Goal: Information Seeking & Learning: Check status

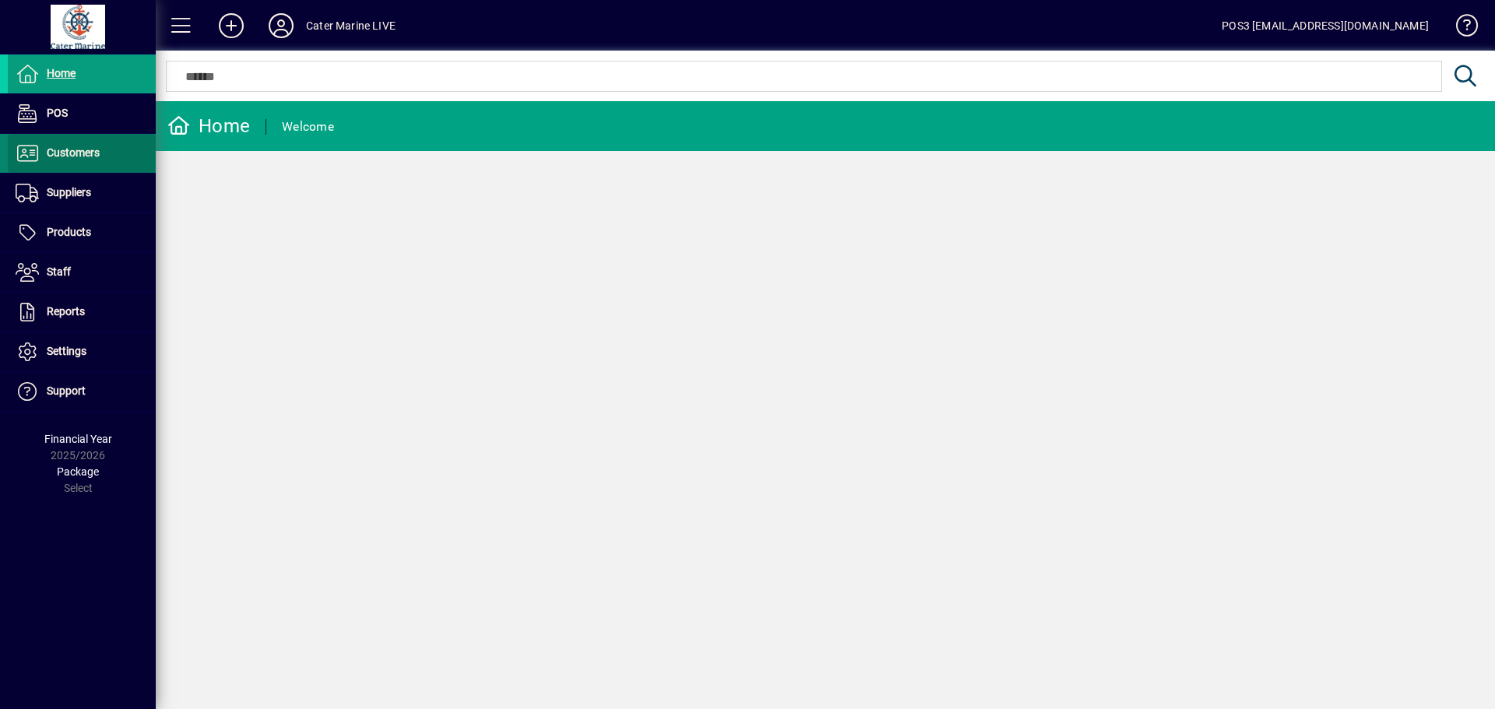
click at [101, 147] on span at bounding box center [82, 153] width 148 height 37
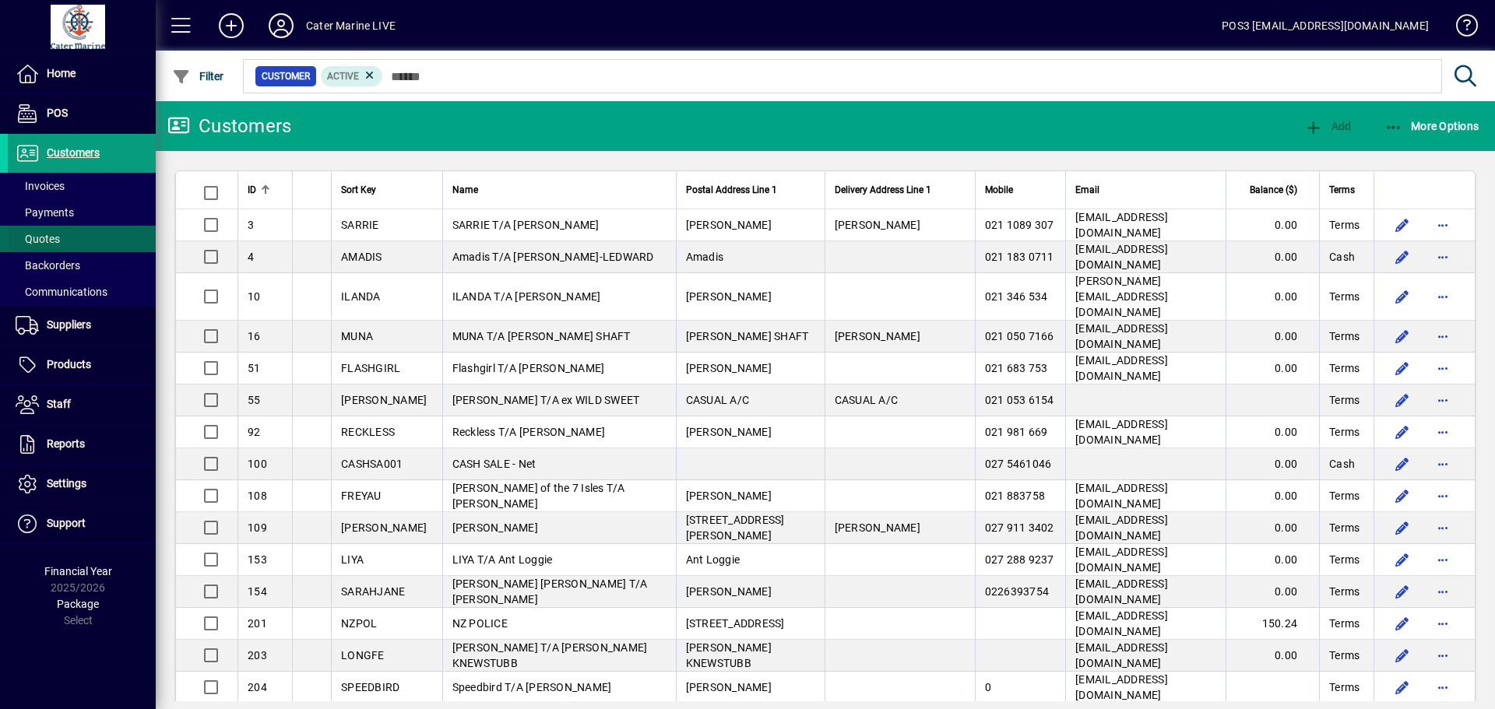
click at [70, 234] on span at bounding box center [82, 238] width 148 height 37
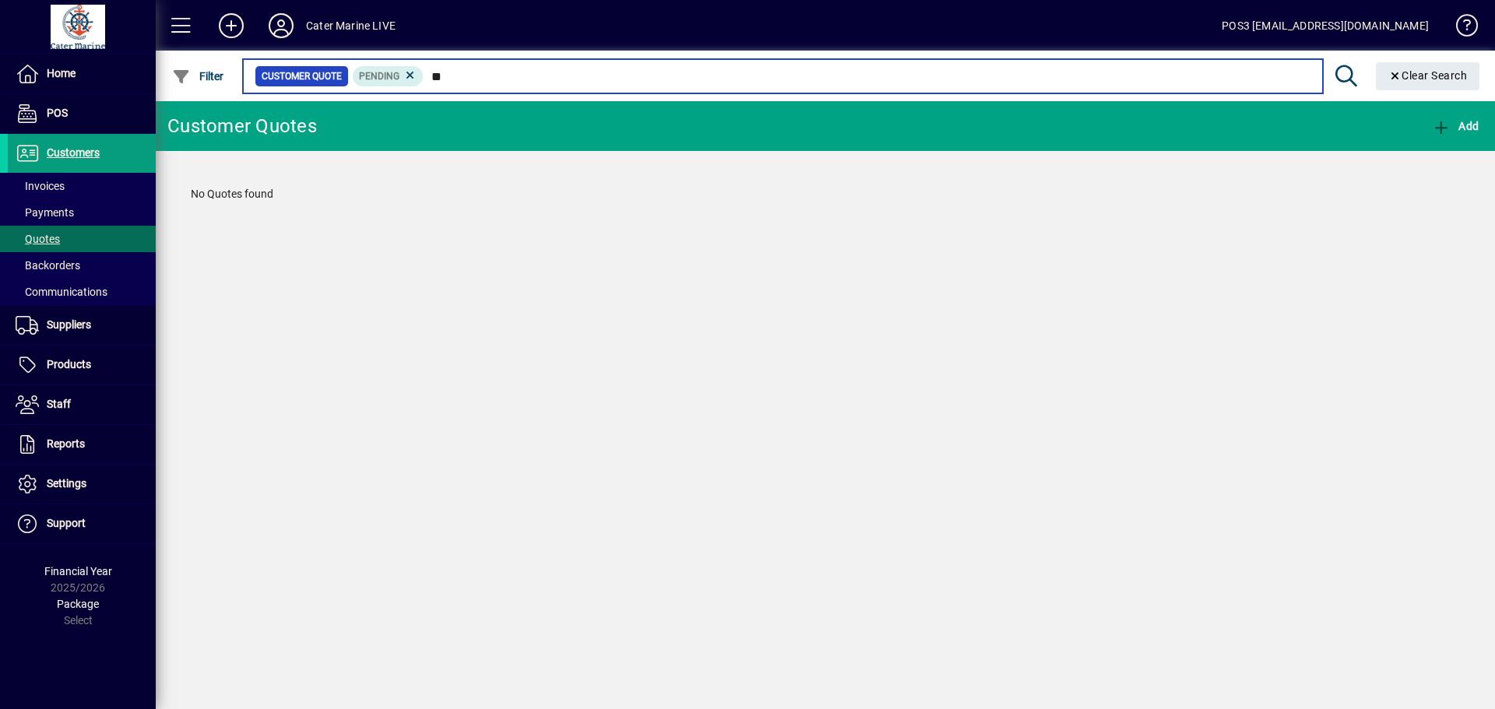
type input "*"
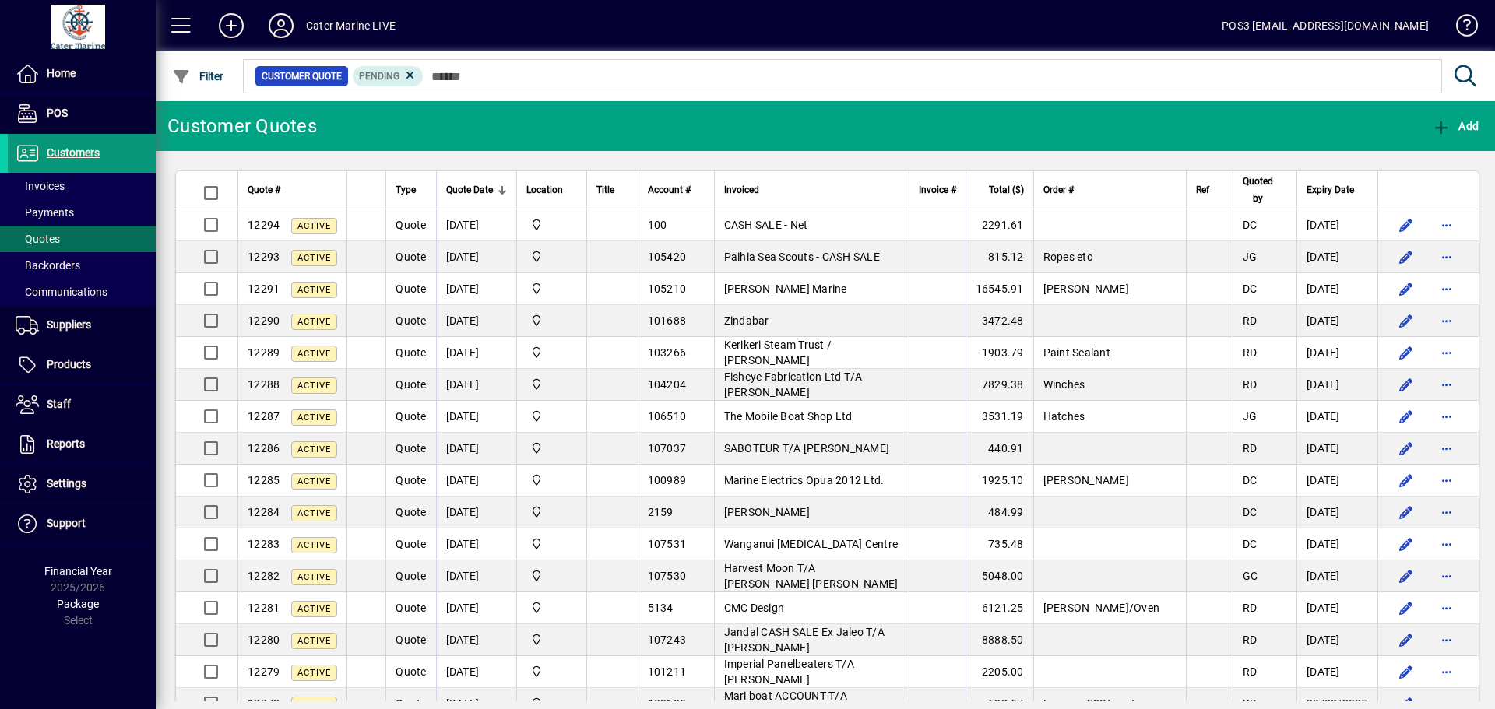
click at [103, 146] on span at bounding box center [82, 153] width 148 height 37
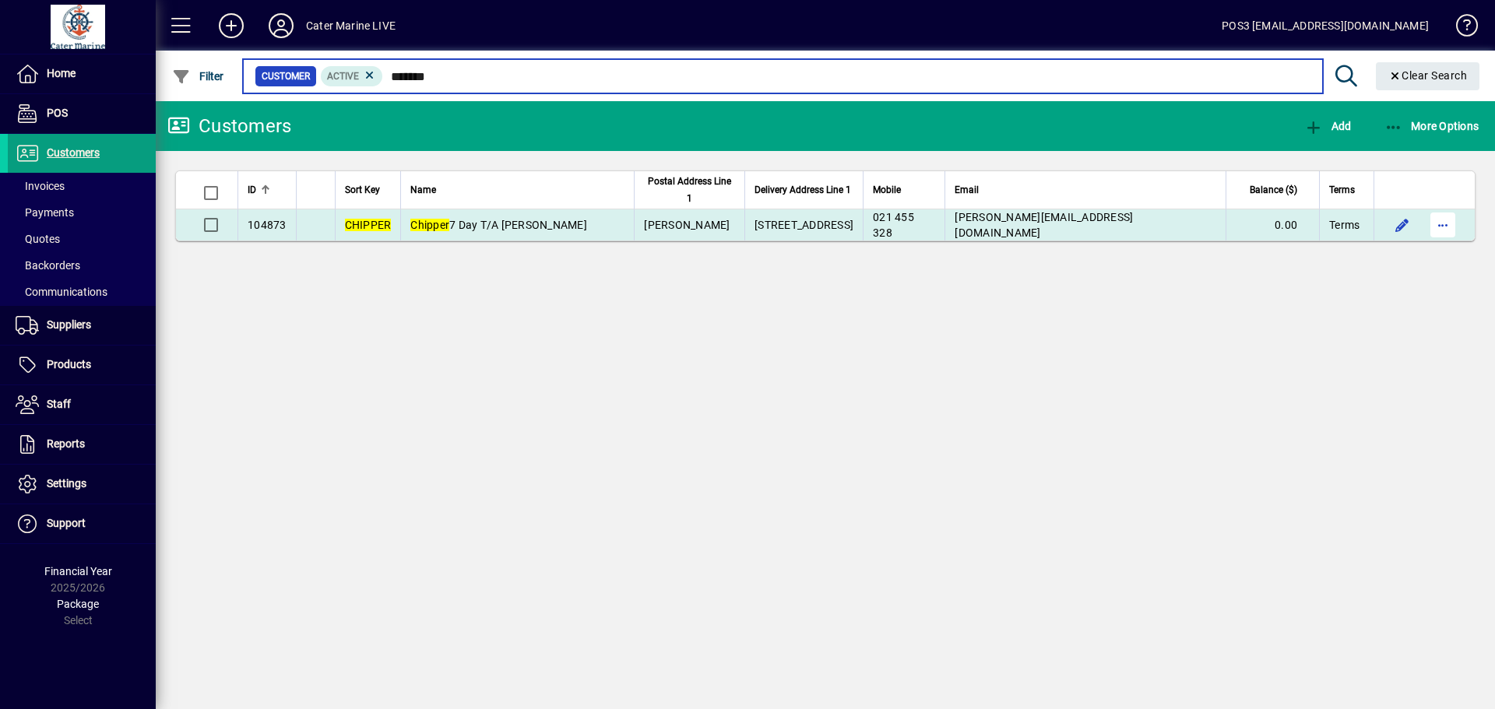
type input "*******"
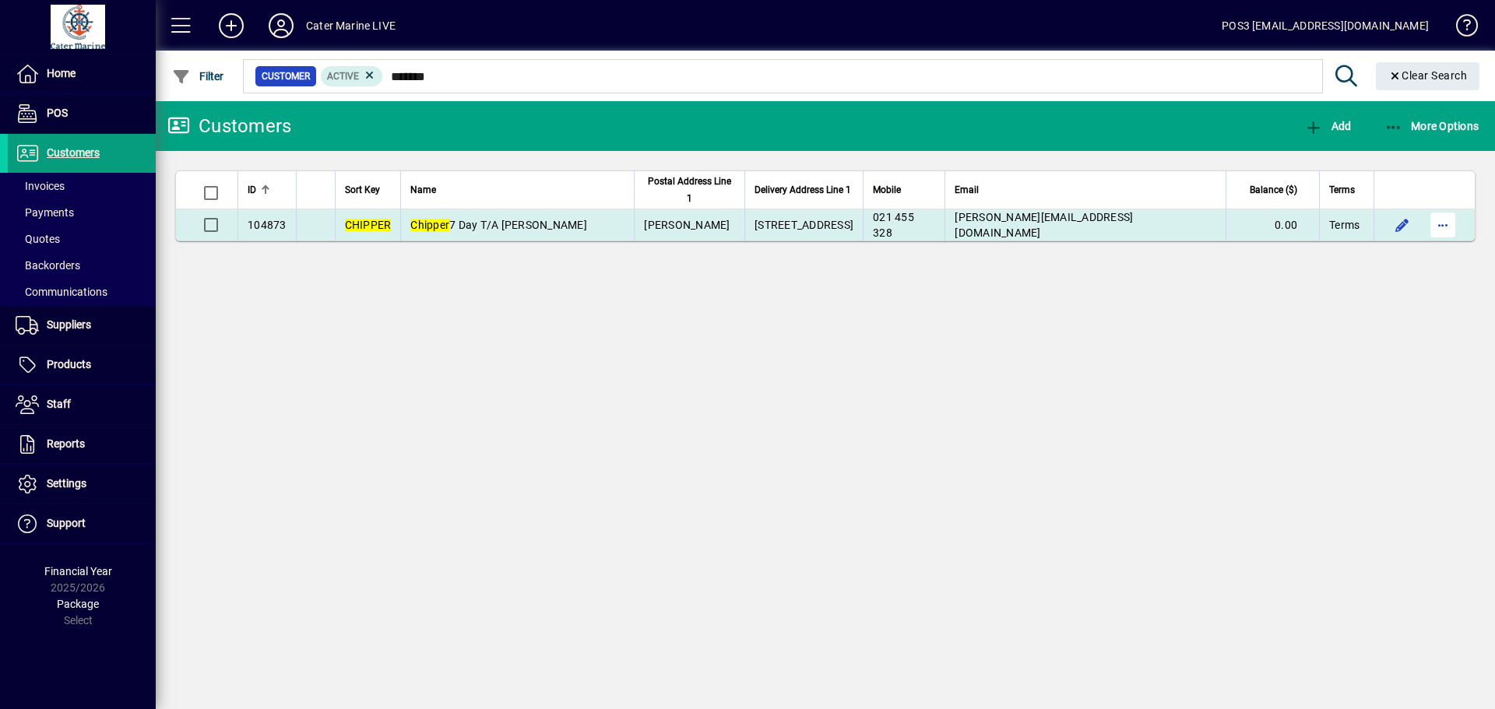
click at [1441, 224] on span "button" at bounding box center [1442, 224] width 37 height 37
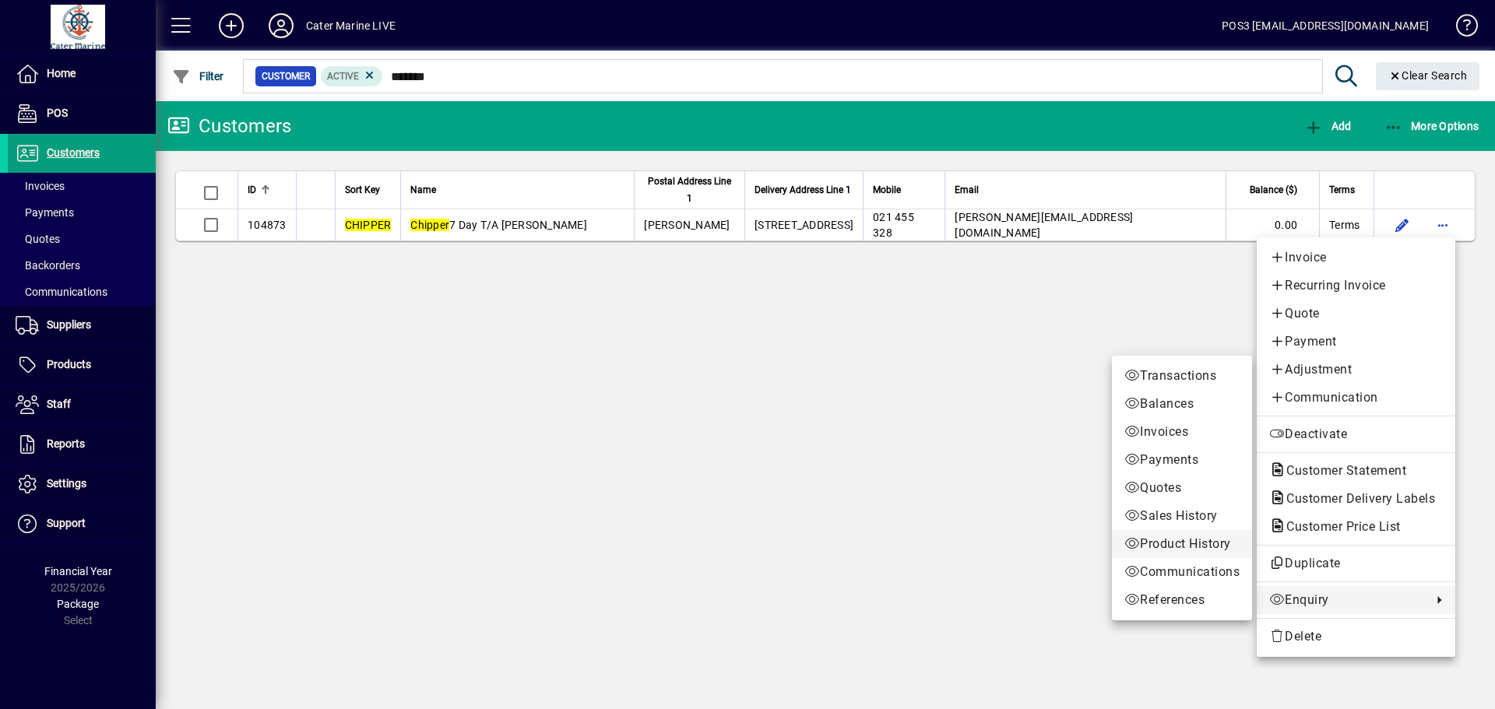
click at [1167, 547] on span "Product History" at bounding box center [1182, 544] width 115 height 19
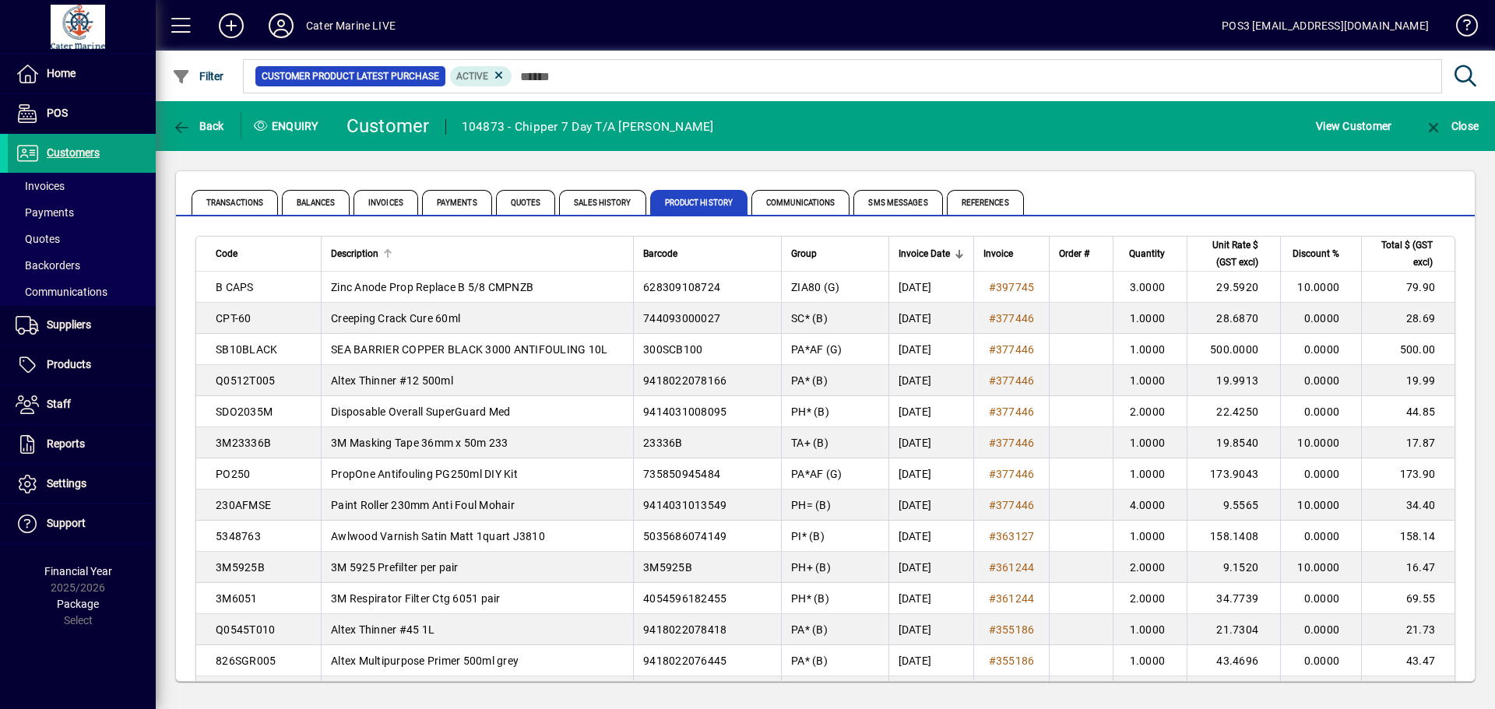
click at [365, 252] on span "Description" at bounding box center [355, 253] width 48 height 17
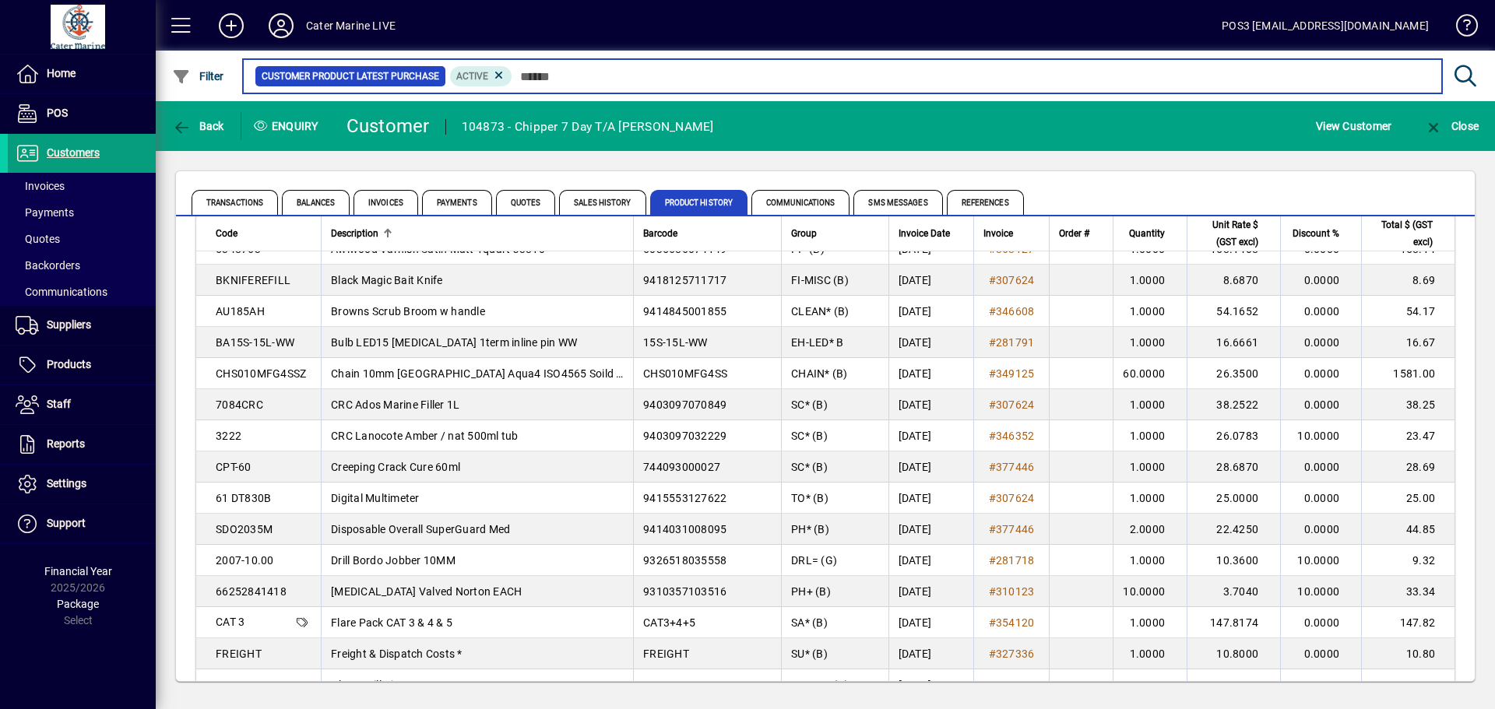
scroll to position [327, 0]
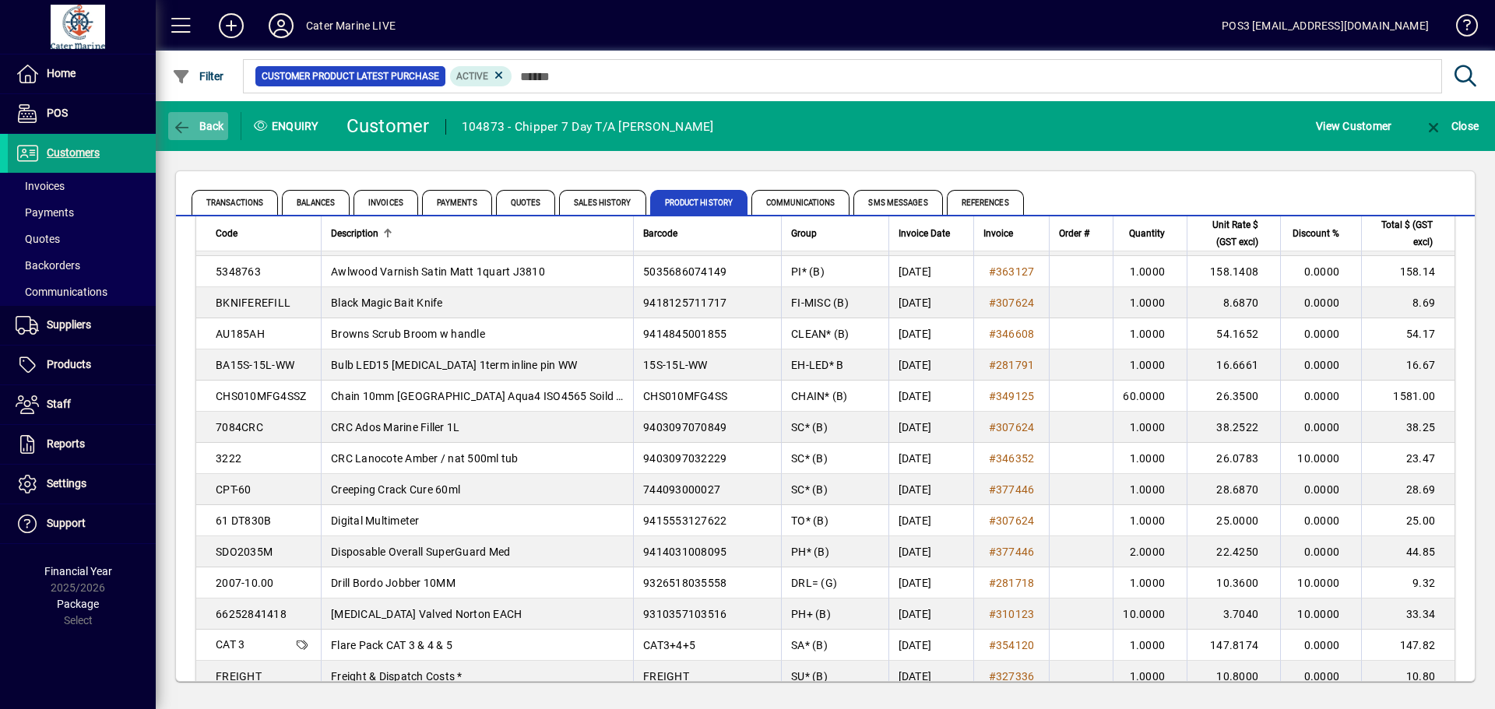
click at [204, 120] on span "Back" at bounding box center [198, 126] width 52 height 12
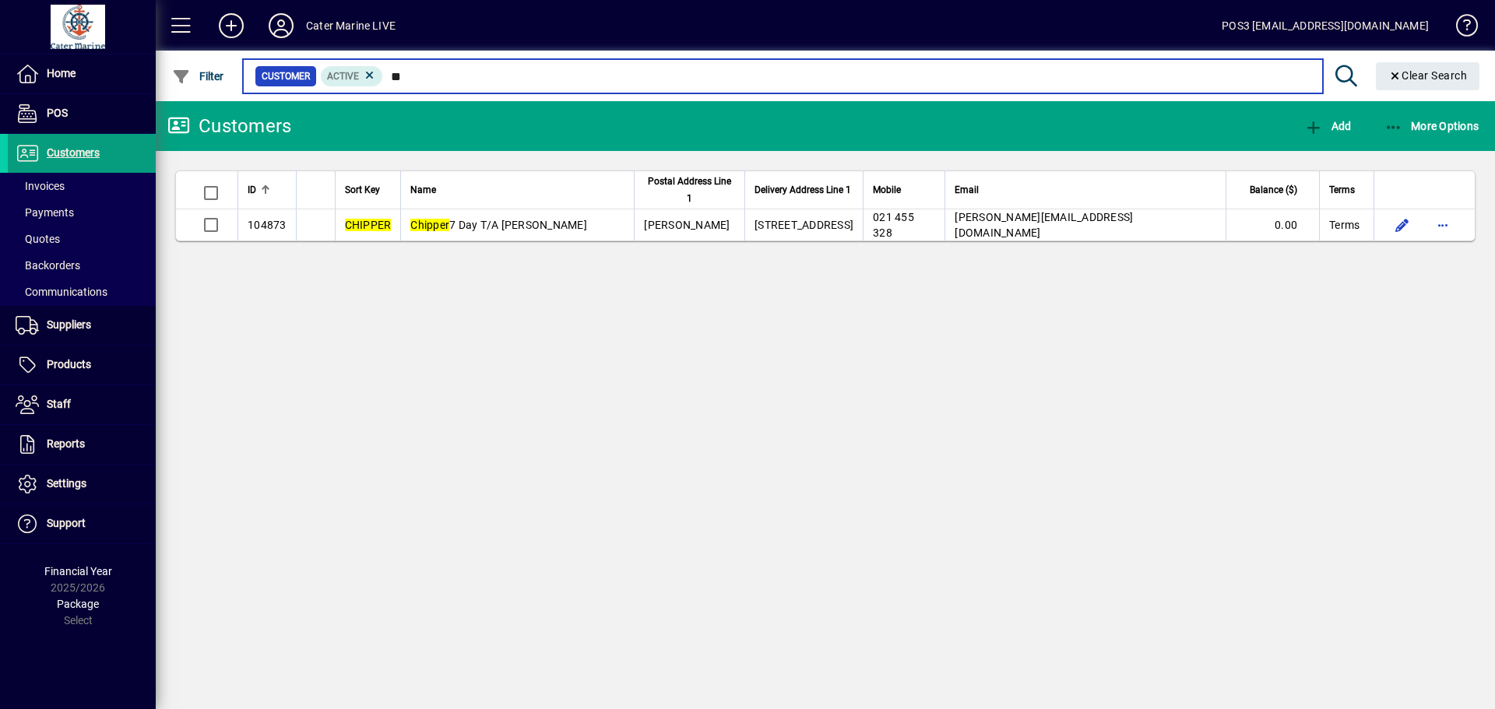
type input "*"
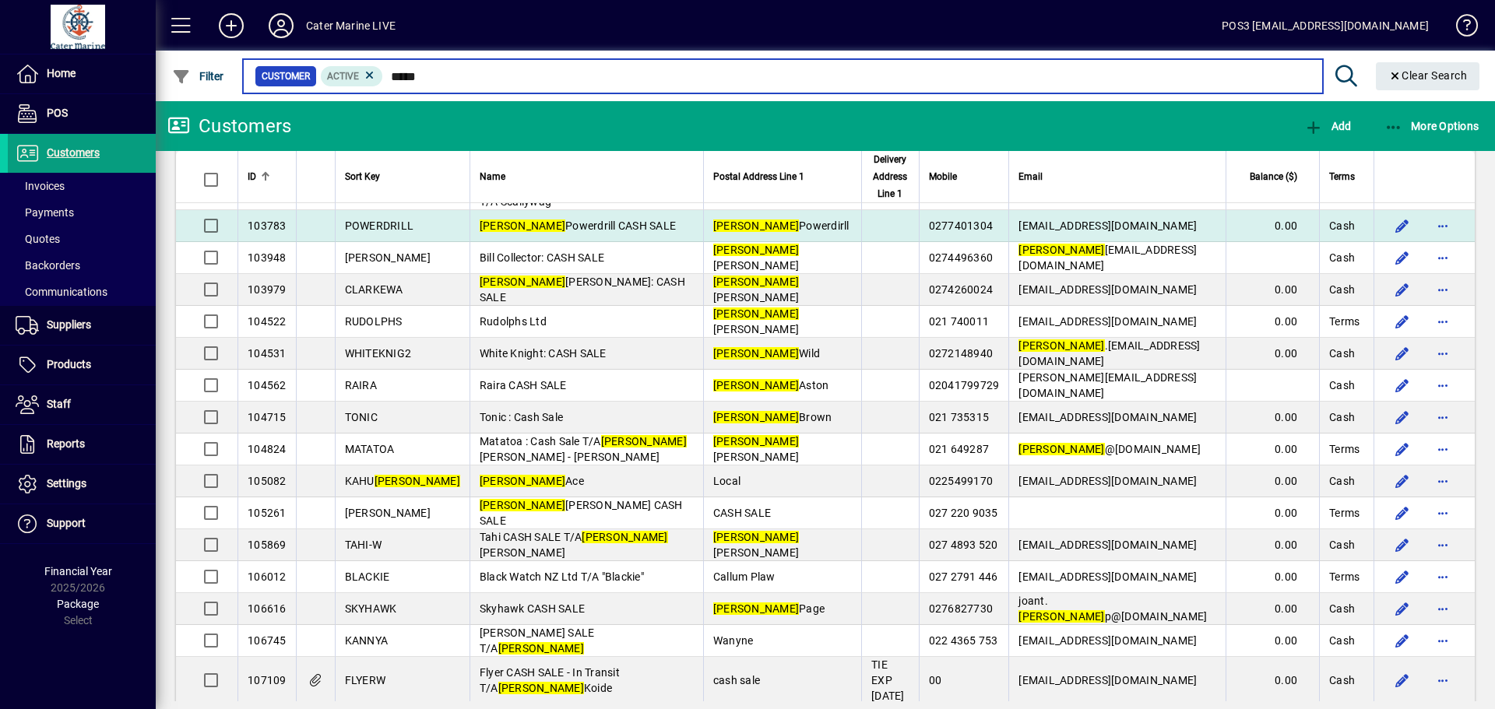
scroll to position [198, 0]
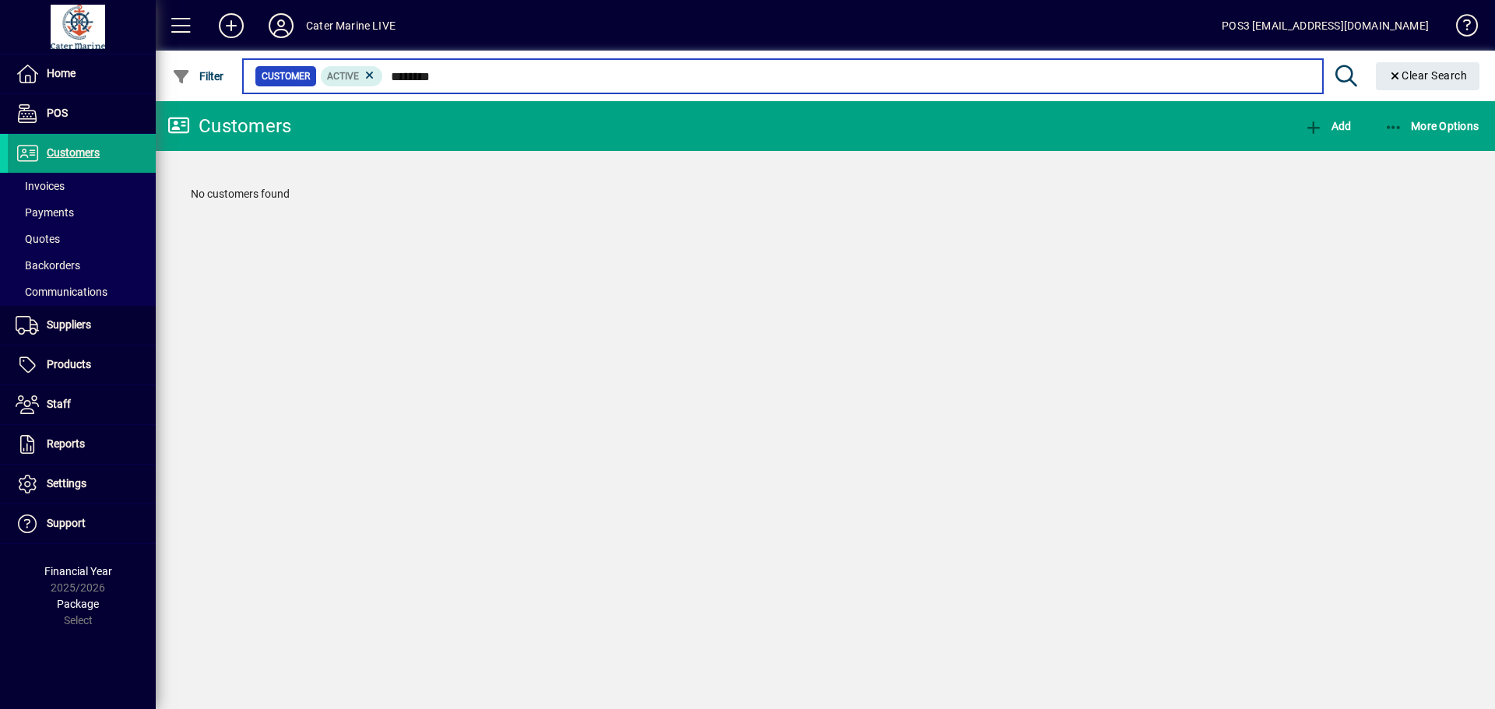
type input "********"
